Goal: Find specific page/section: Find specific page/section

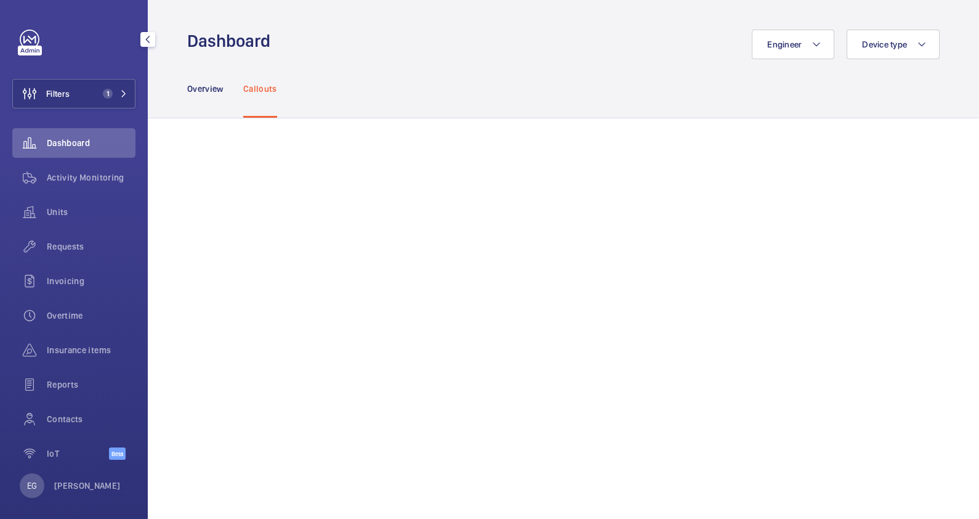
click at [108, 100] on button "Filters 1" at bounding box center [73, 94] width 123 height 30
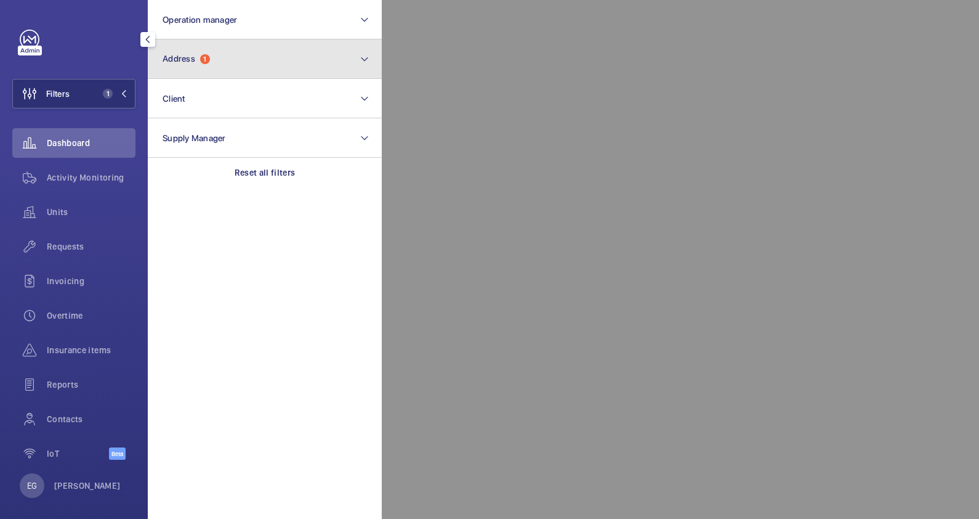
click at [219, 52] on button "Address 1" at bounding box center [265, 58] width 234 height 39
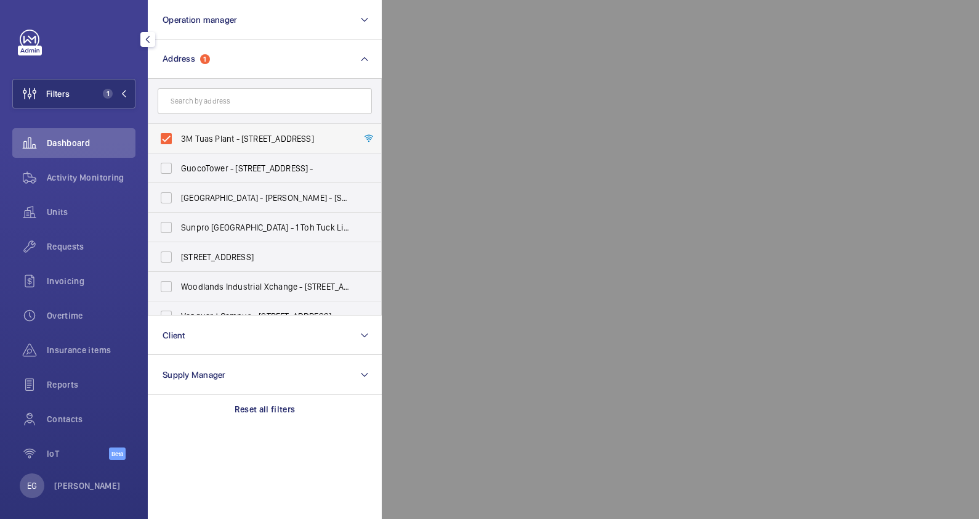
click at [199, 142] on span "3M Tuas Plant - [STREET_ADDRESS]" at bounding box center [265, 138] width 169 height 12
click at [179, 142] on input "3M Tuas Plant - [STREET_ADDRESS]" at bounding box center [166, 138] width 25 height 25
checkbox input "false"
click at [306, 101] on input "text" at bounding box center [265, 101] width 214 height 26
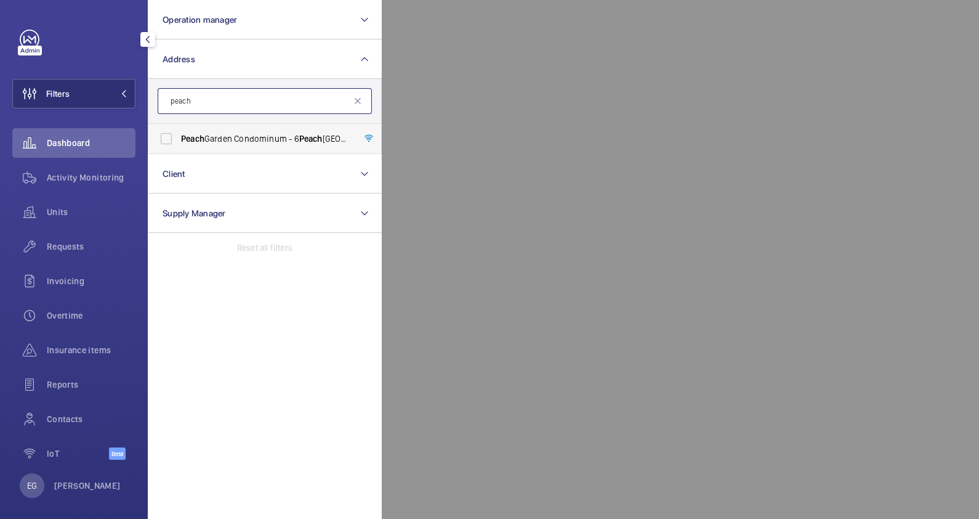
type input "peach"
click at [278, 132] on span "[GEOGRAPHIC_DATA] Condominum - [STREET_ADDRESS]" at bounding box center [265, 138] width 169 height 12
click at [179, 132] on input "[GEOGRAPHIC_DATA] Condominum - [STREET_ADDRESS]" at bounding box center [166, 138] width 25 height 25
checkbox input "true"
click at [567, 64] on div at bounding box center [871, 259] width 979 height 519
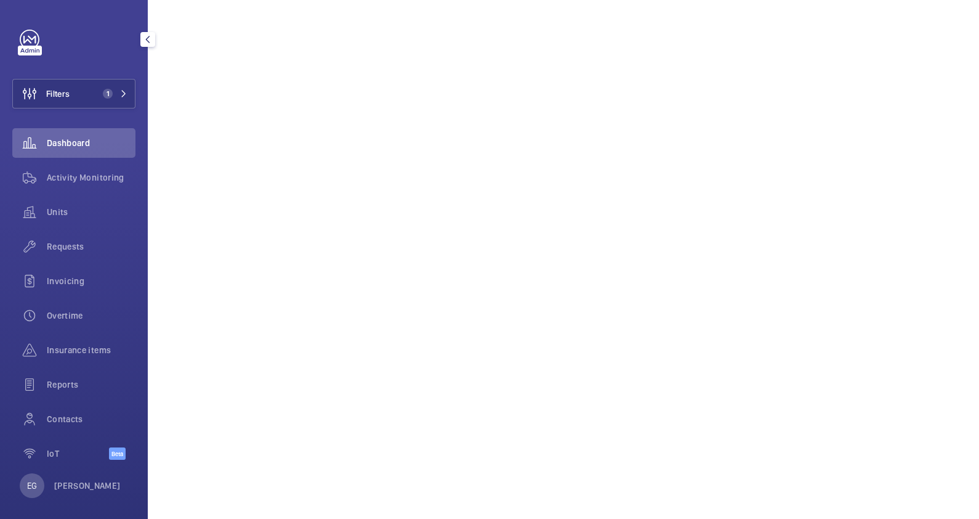
scroll to position [647, 0]
